Goal: Navigation & Orientation: Find specific page/section

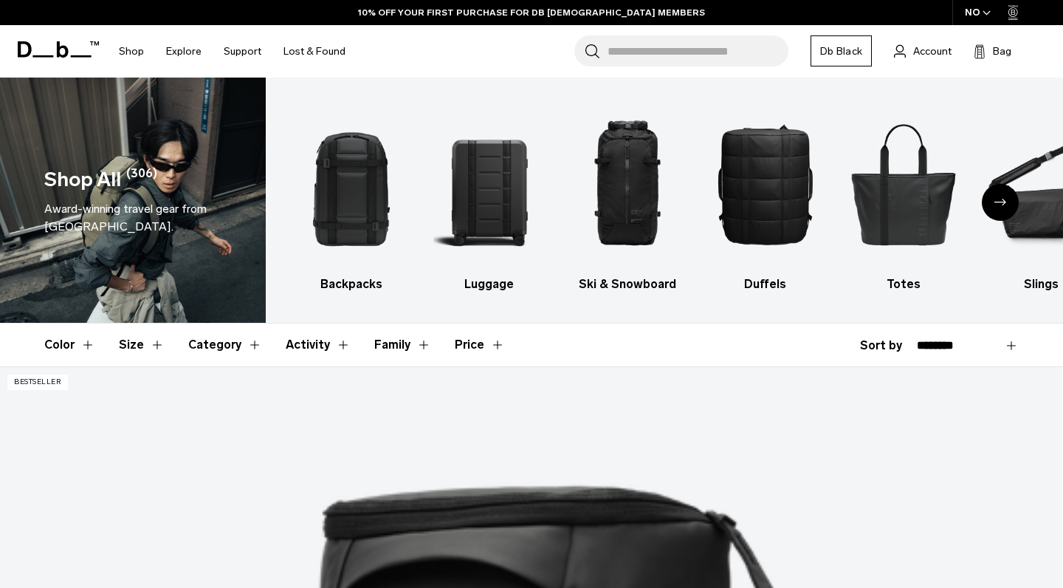
click at [658, 241] on header "Select your location It looks like you're in Japan. Unfortunately we don't ship…" at bounding box center [531, 249] width 267 height 91
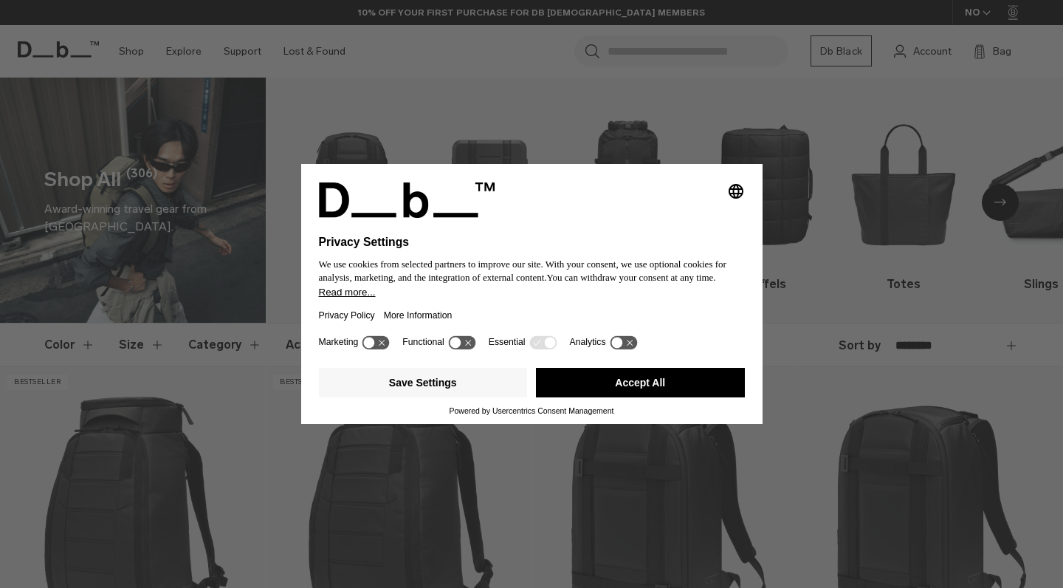
click at [560, 389] on button "Accept All" at bounding box center [640, 383] width 209 height 30
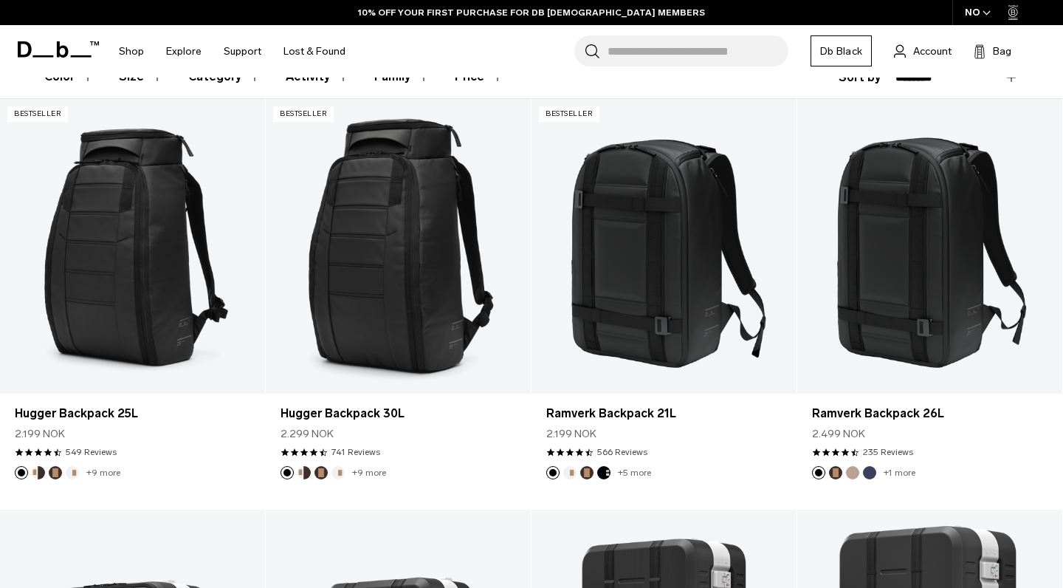
scroll to position [214, 0]
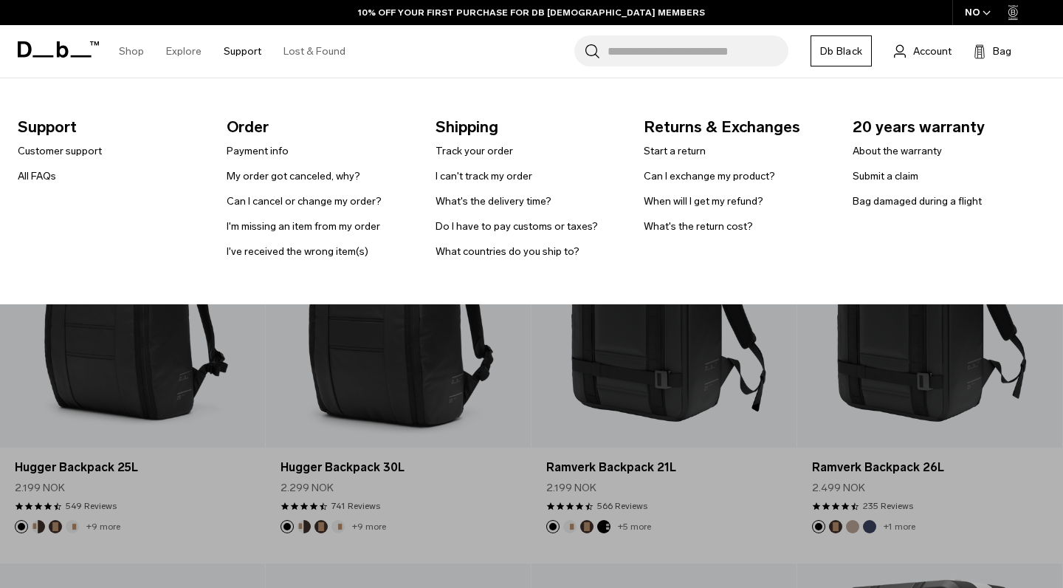
click at [237, 56] on link "Support" at bounding box center [243, 51] width 38 height 52
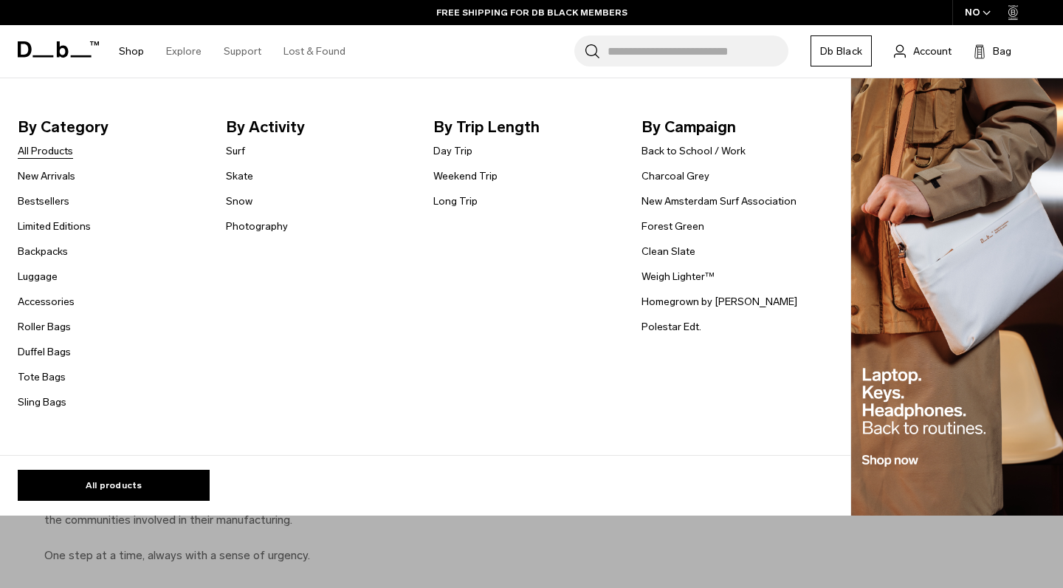
click at [61, 152] on link "All Products" at bounding box center [45, 151] width 55 height 16
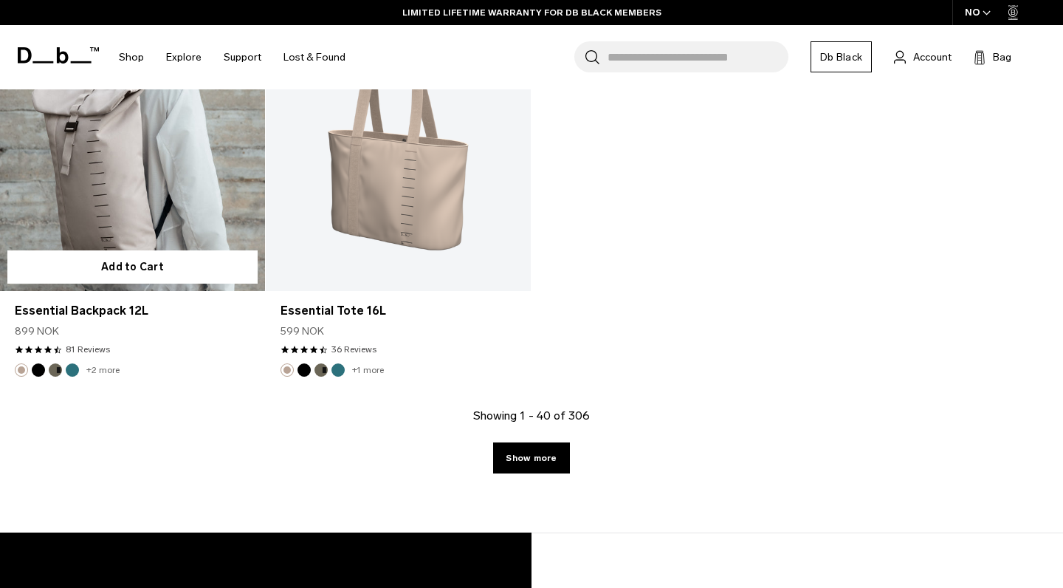
scroll to position [4894, 0]
